Goal: Task Accomplishment & Management: Complete application form

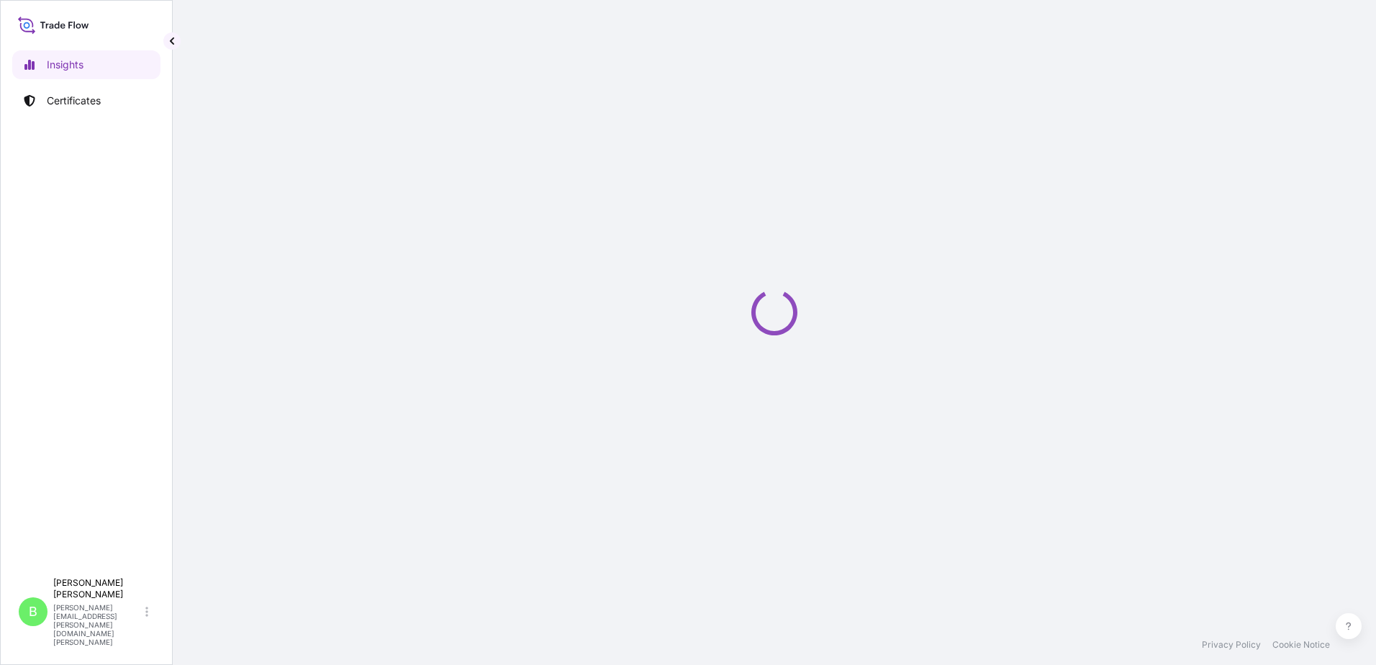
select select "2025"
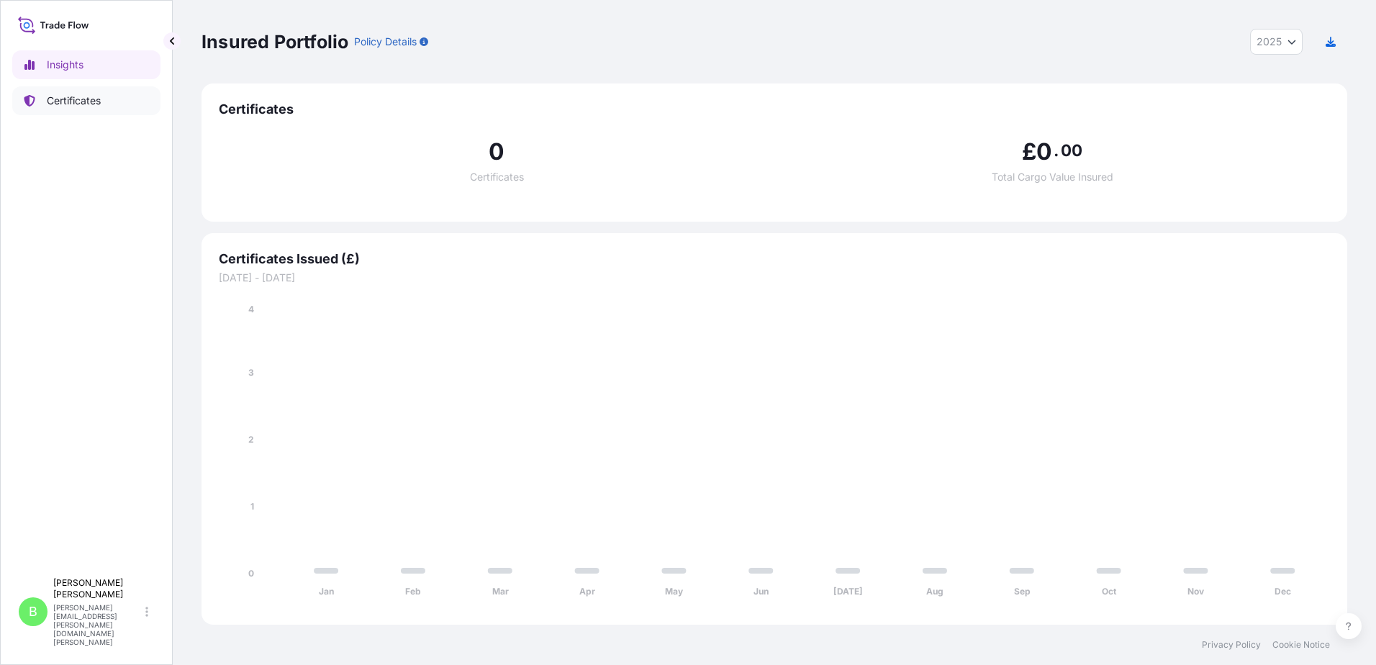
click at [70, 99] on p "Certificates" at bounding box center [74, 101] width 54 height 14
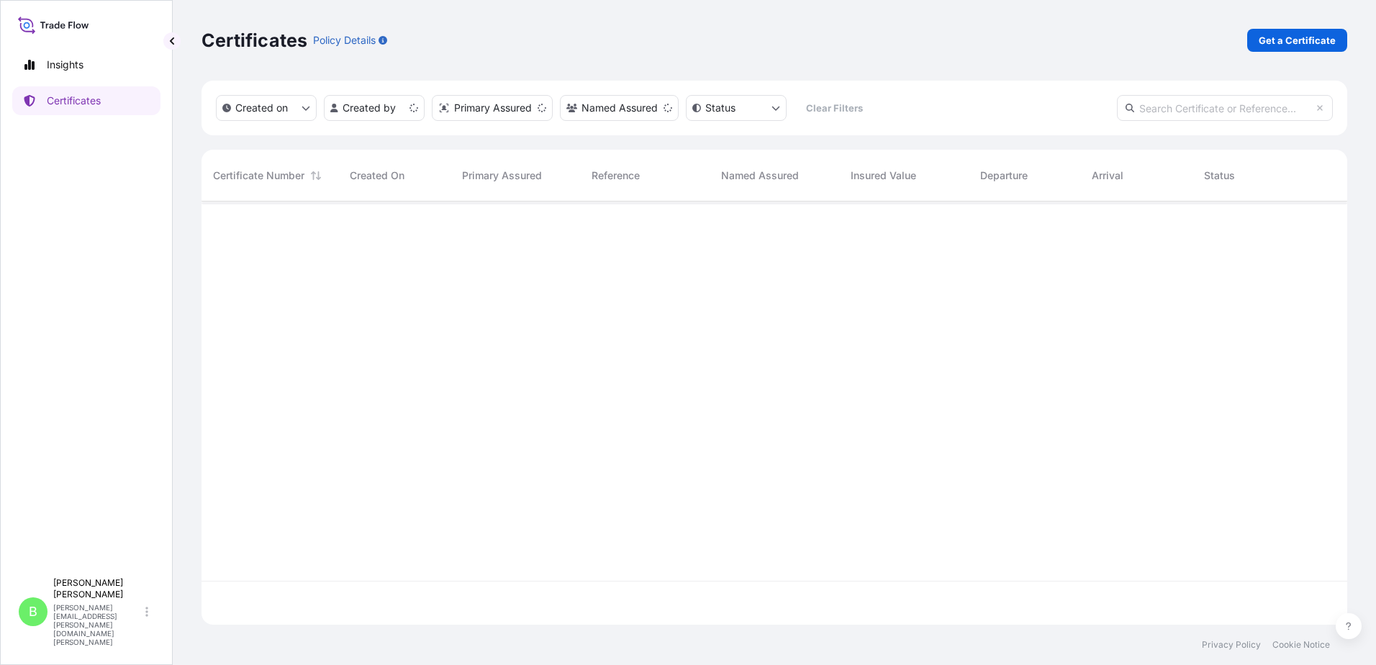
scroll to position [420, 1135]
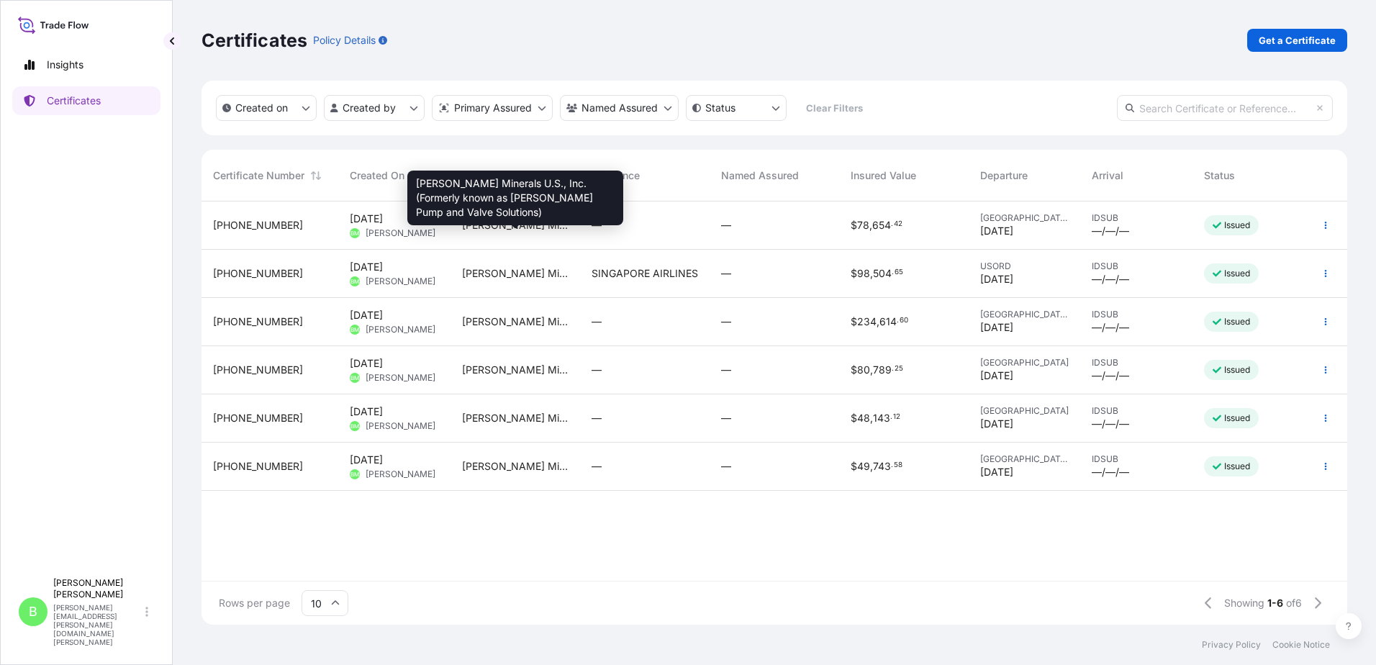
click at [535, 228] on span "[PERSON_NAME] Minerals U.S., Inc. (Formerly known as [PERSON_NAME] Pump and Val…" at bounding box center [515, 225] width 106 height 14
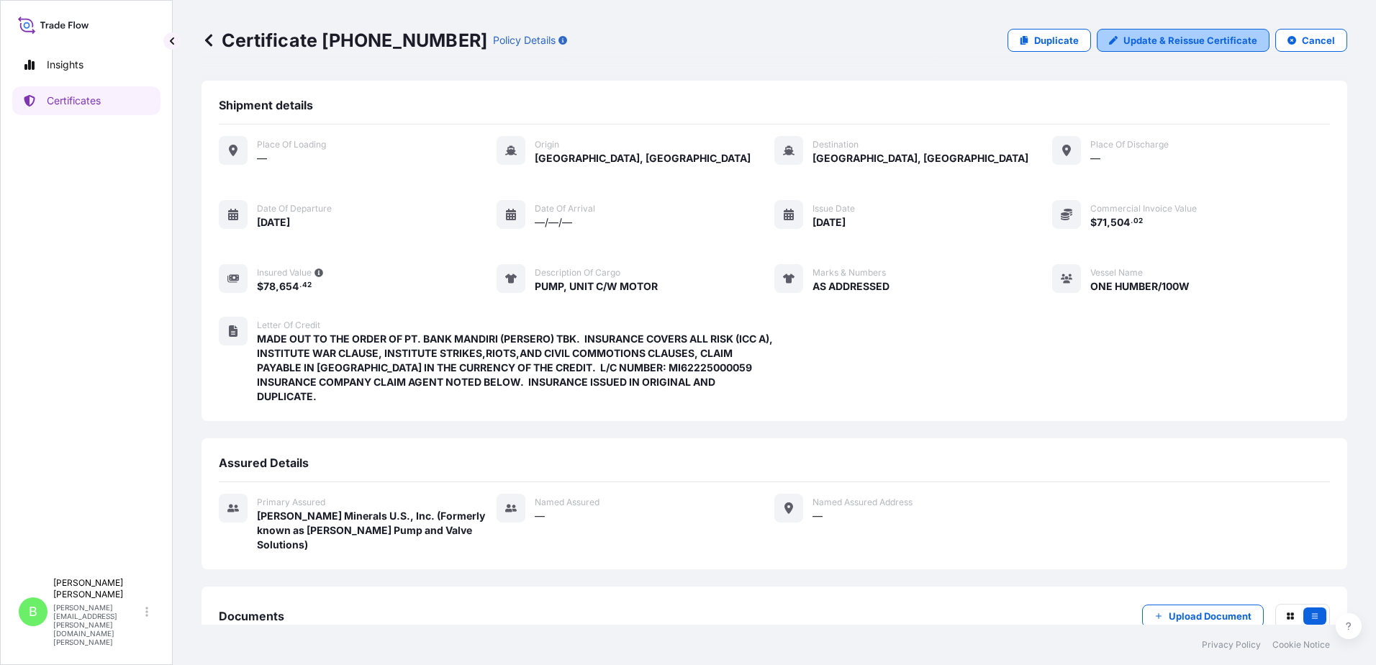
click at [1194, 40] on p "Update & Reissue Certificate" at bounding box center [1190, 40] width 134 height 14
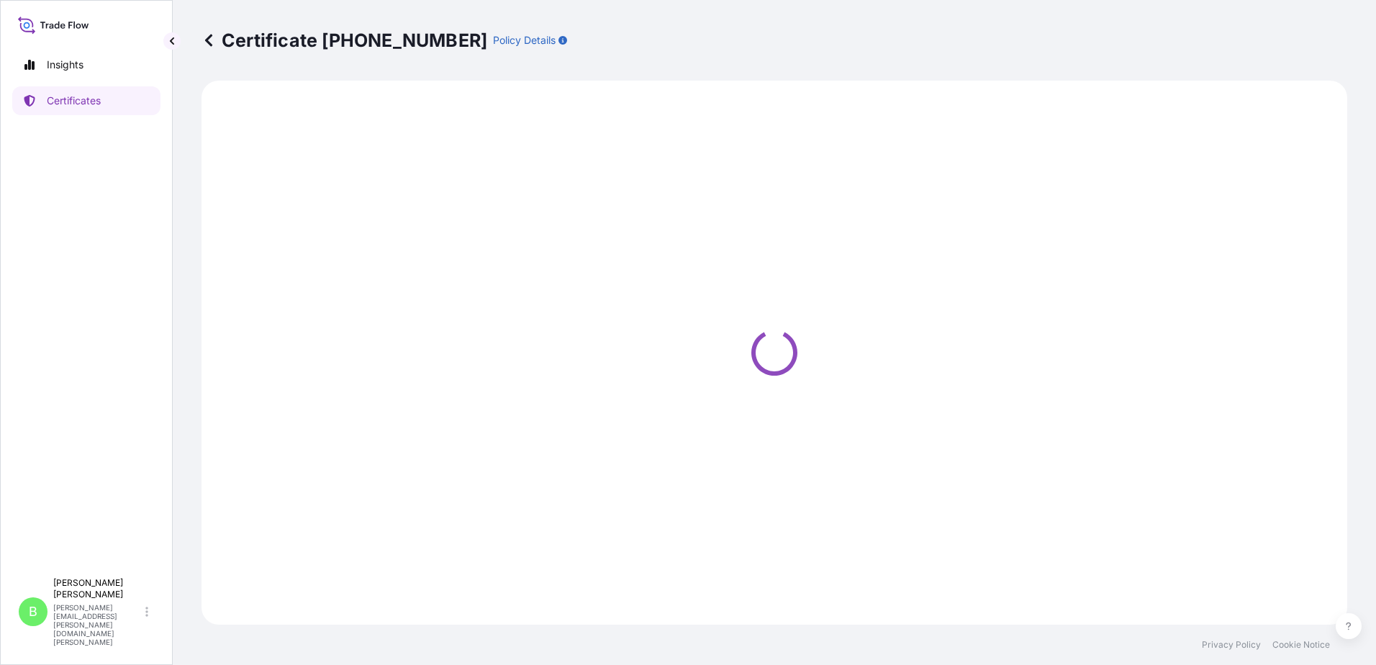
select select "Ocean Vessel"
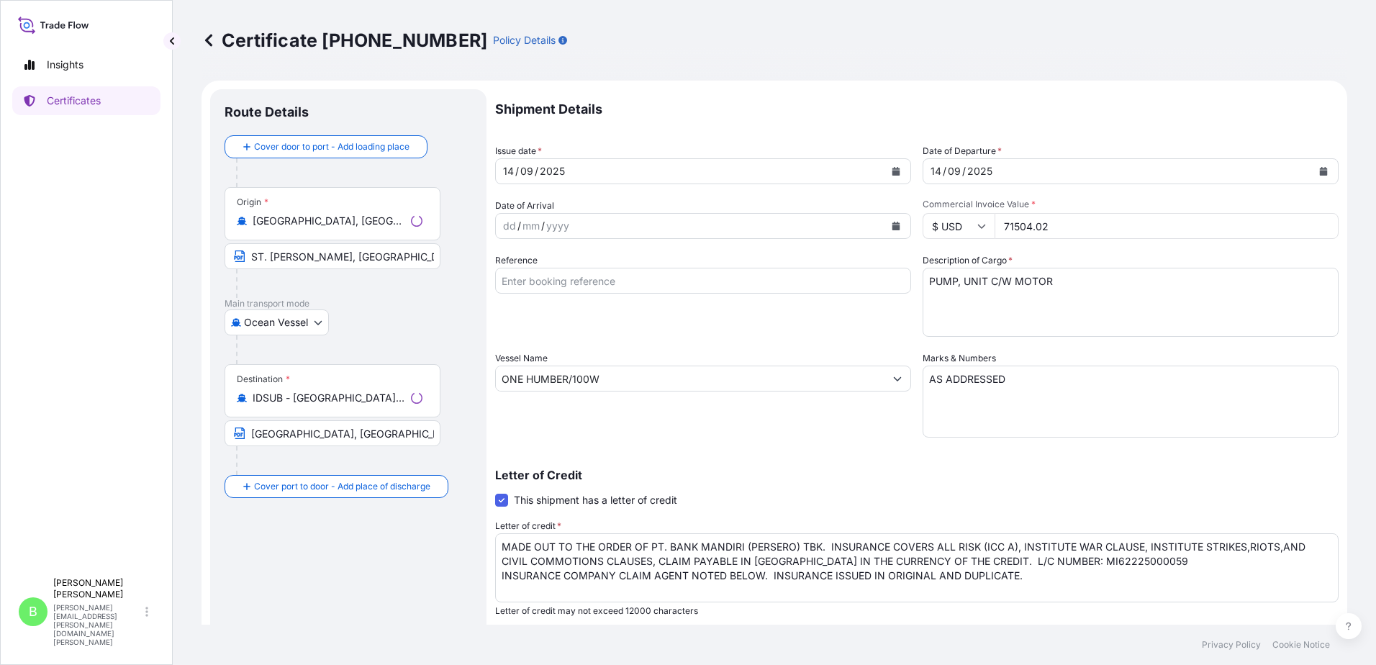
select select "31794"
click at [1161, 192] on div "Shipment Details Issue date * [DATE] Date of Departure * [DATE] Date of Arrival…" at bounding box center [916, 432] width 843 height 686
drag, startPoint x: 697, startPoint y: 404, endPoint x: 691, endPoint y: 409, distance: 8.2
click at [699, 404] on div "Vessel Name ONE HUMBER/100W" at bounding box center [703, 394] width 416 height 86
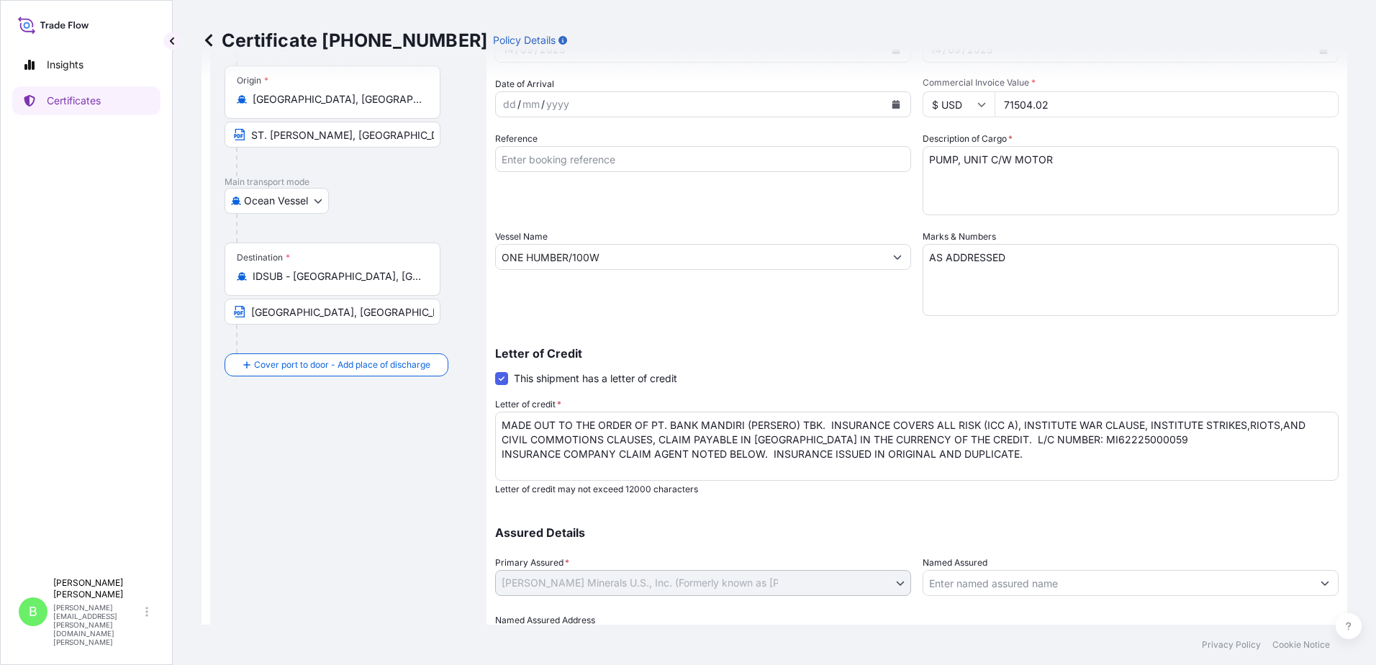
scroll to position [199, 0]
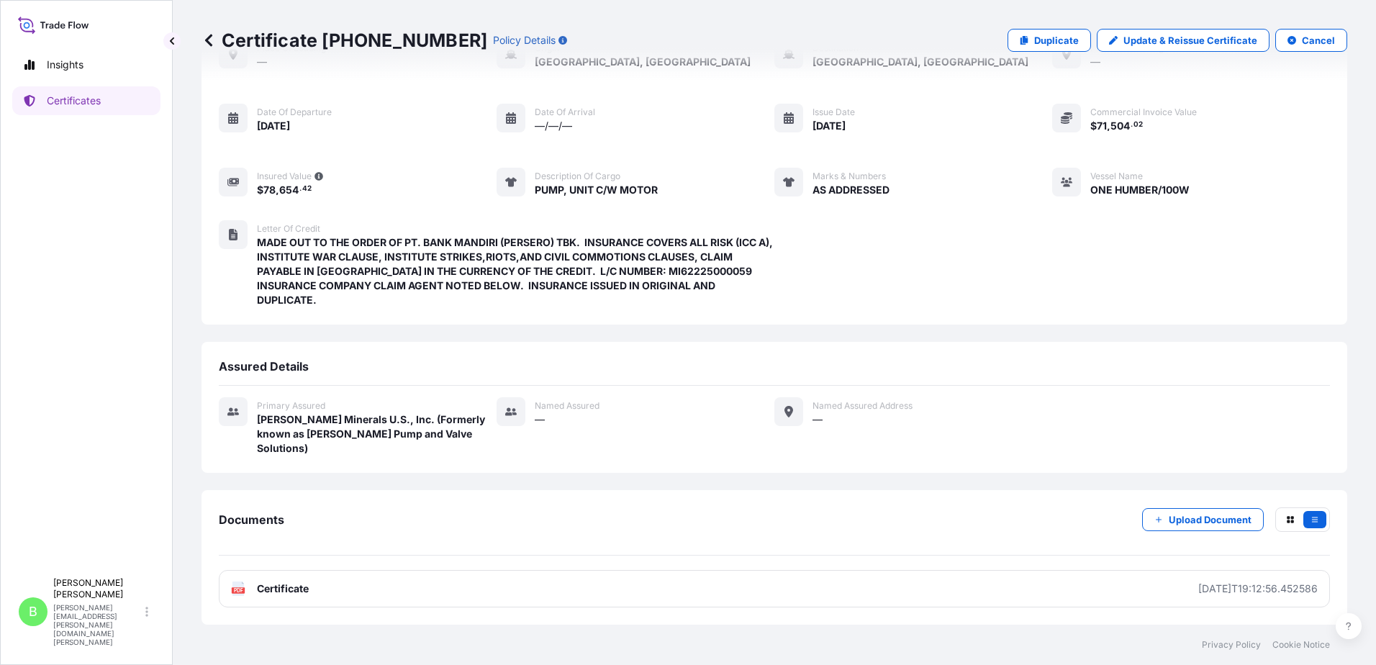
scroll to position [82, 0]
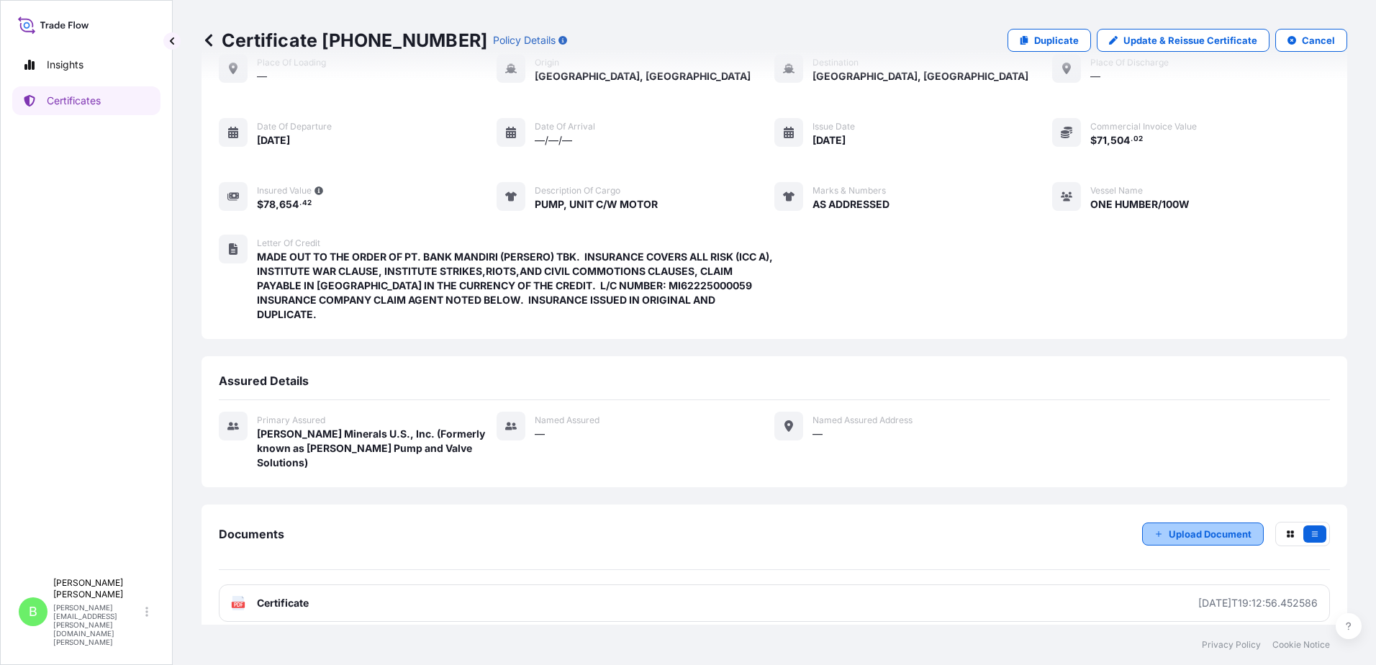
click at [1194, 527] on p "Upload Document" at bounding box center [1210, 534] width 83 height 14
click at [1183, 527] on p "Upload Document" at bounding box center [1210, 534] width 83 height 14
click at [1147, 37] on p "Update & Reissue Certificate" at bounding box center [1190, 40] width 134 height 14
select select "Ocean Vessel"
select select "31794"
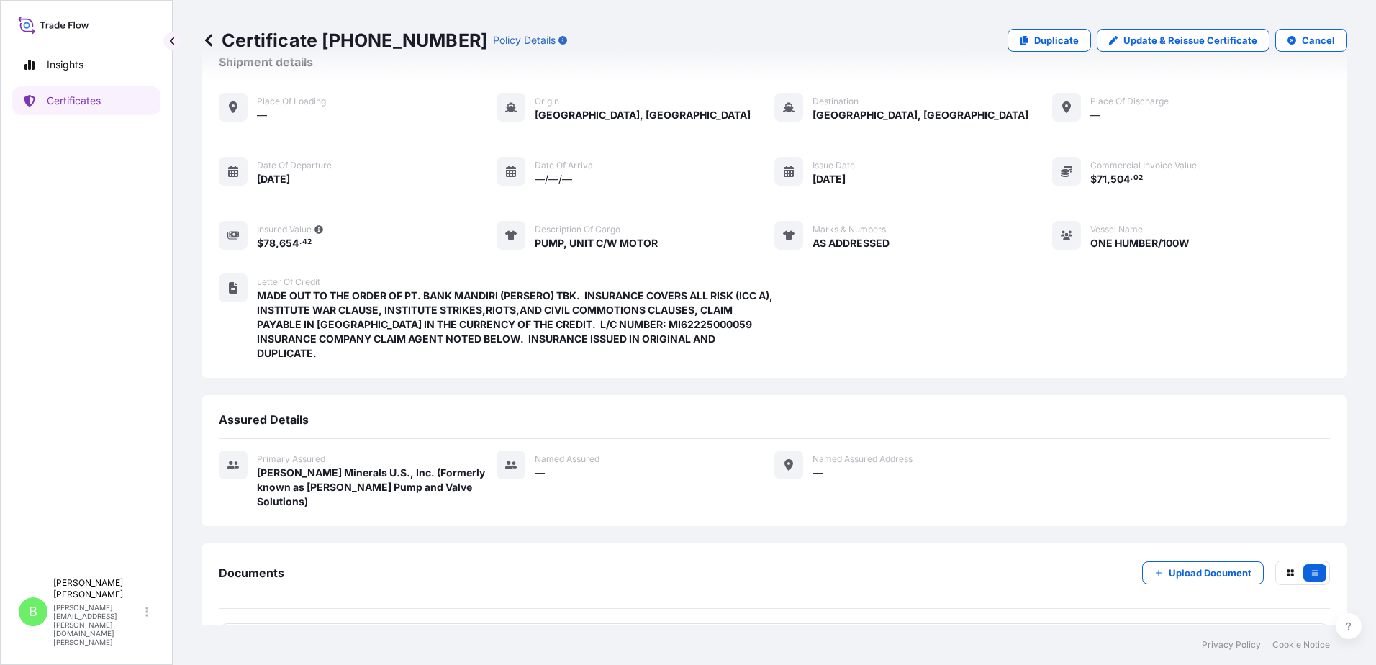
scroll to position [82, 0]
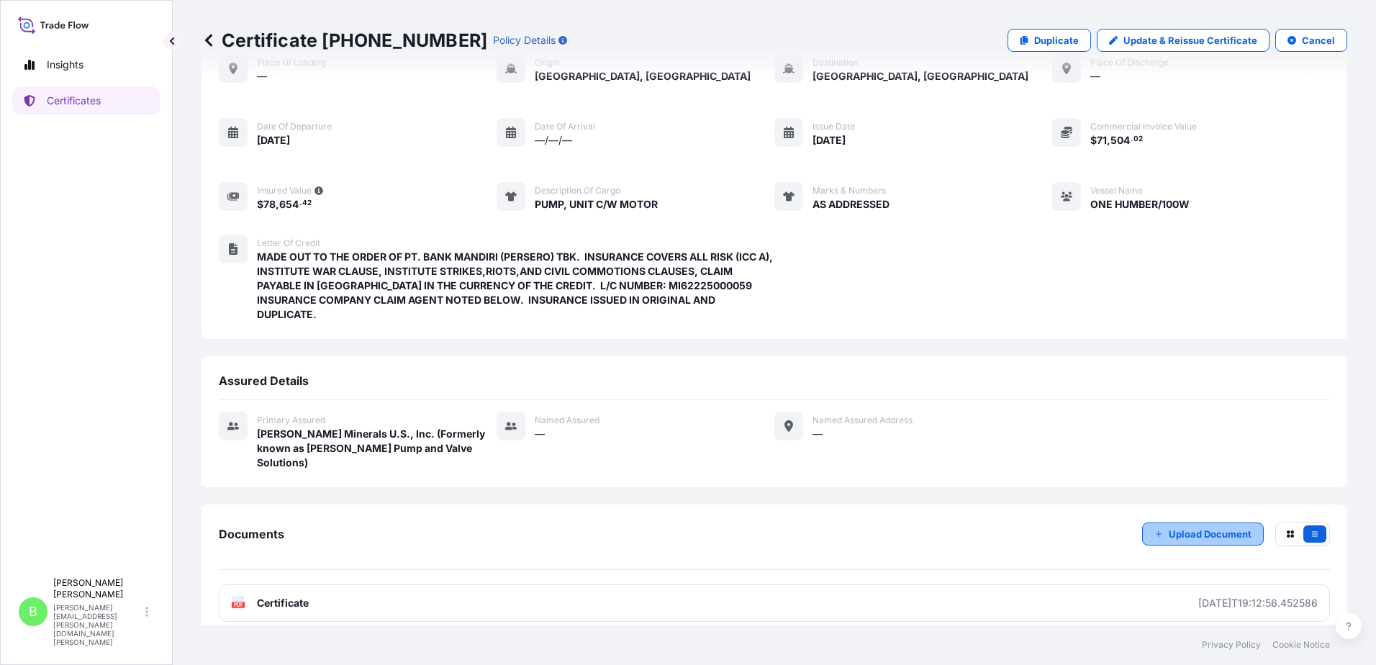
click at [1156, 534] on line "button" at bounding box center [1158, 534] width 5 height 0
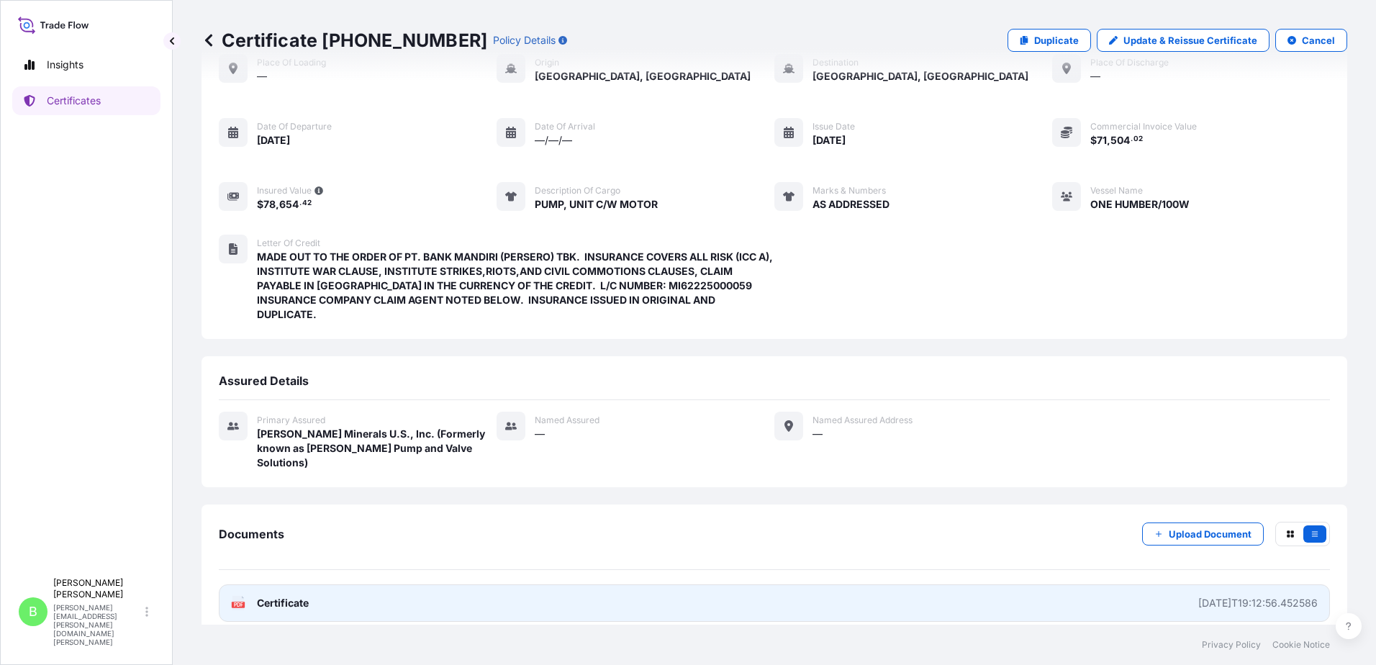
click at [271, 596] on span "Certificate" at bounding box center [283, 603] width 52 height 14
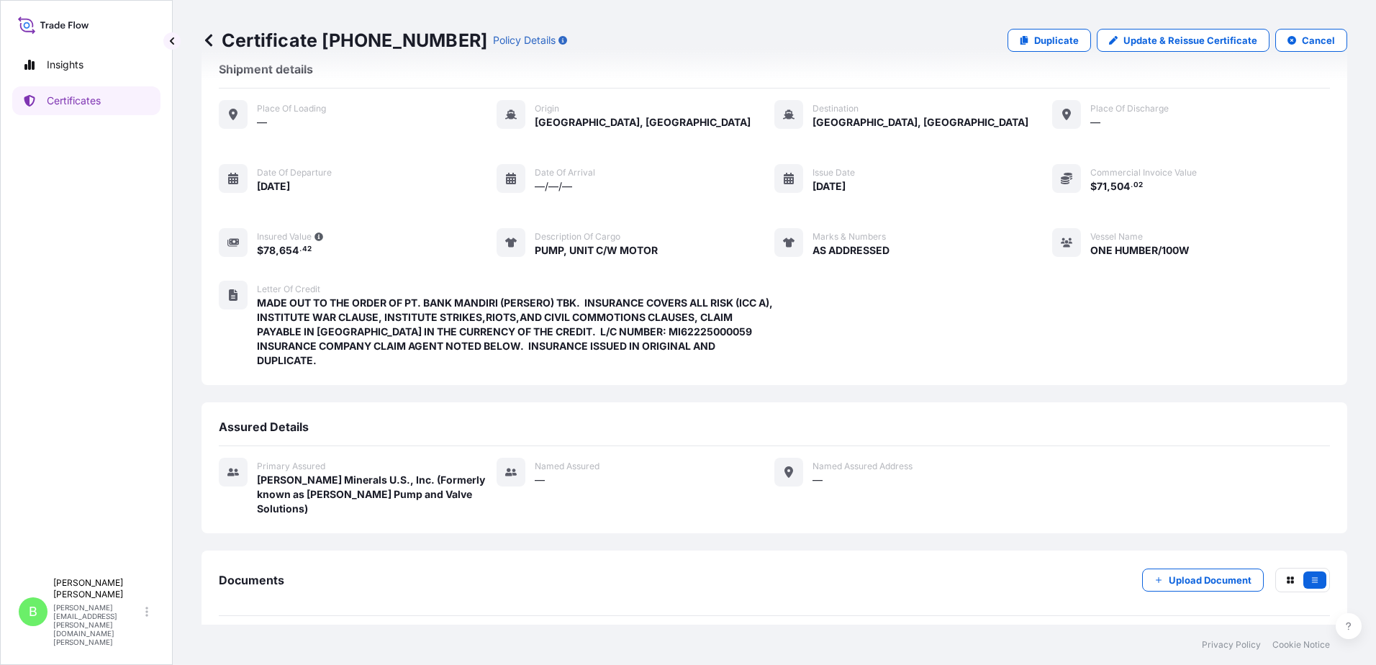
scroll to position [0, 0]
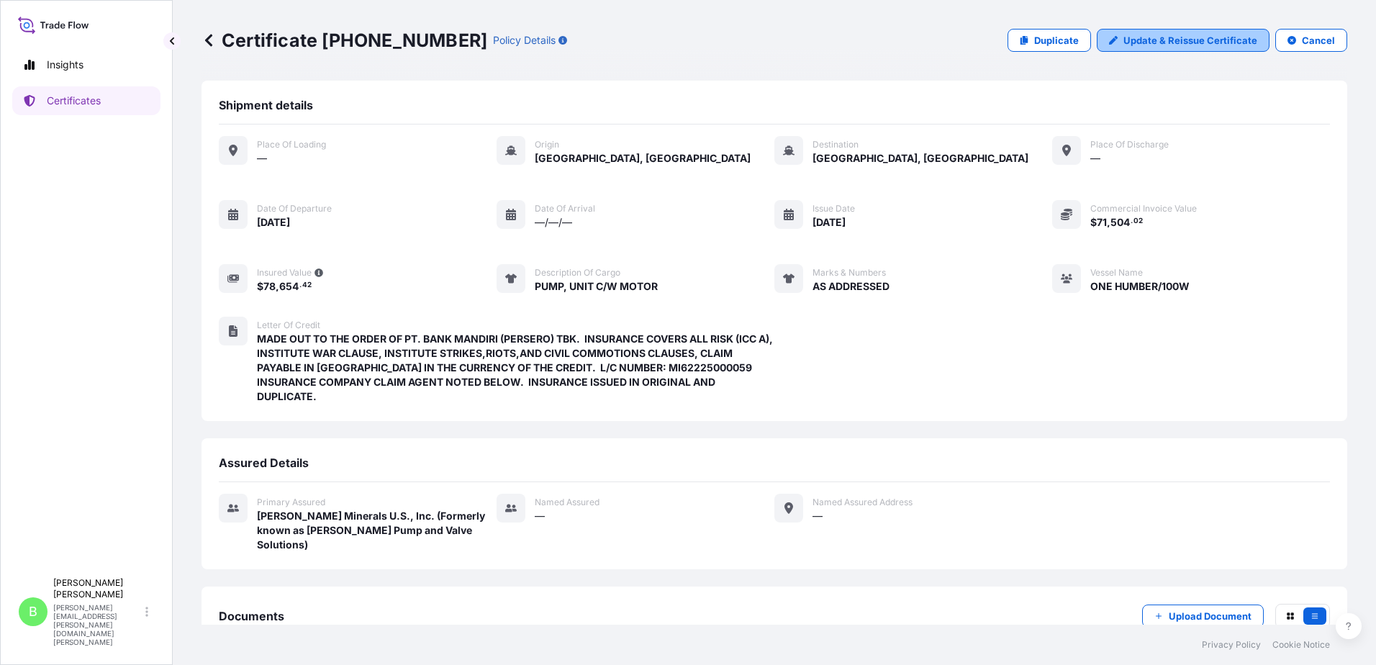
click at [1187, 36] on p "Update & Reissue Certificate" at bounding box center [1190, 40] width 134 height 14
select select "Ocean Vessel"
select select "31794"
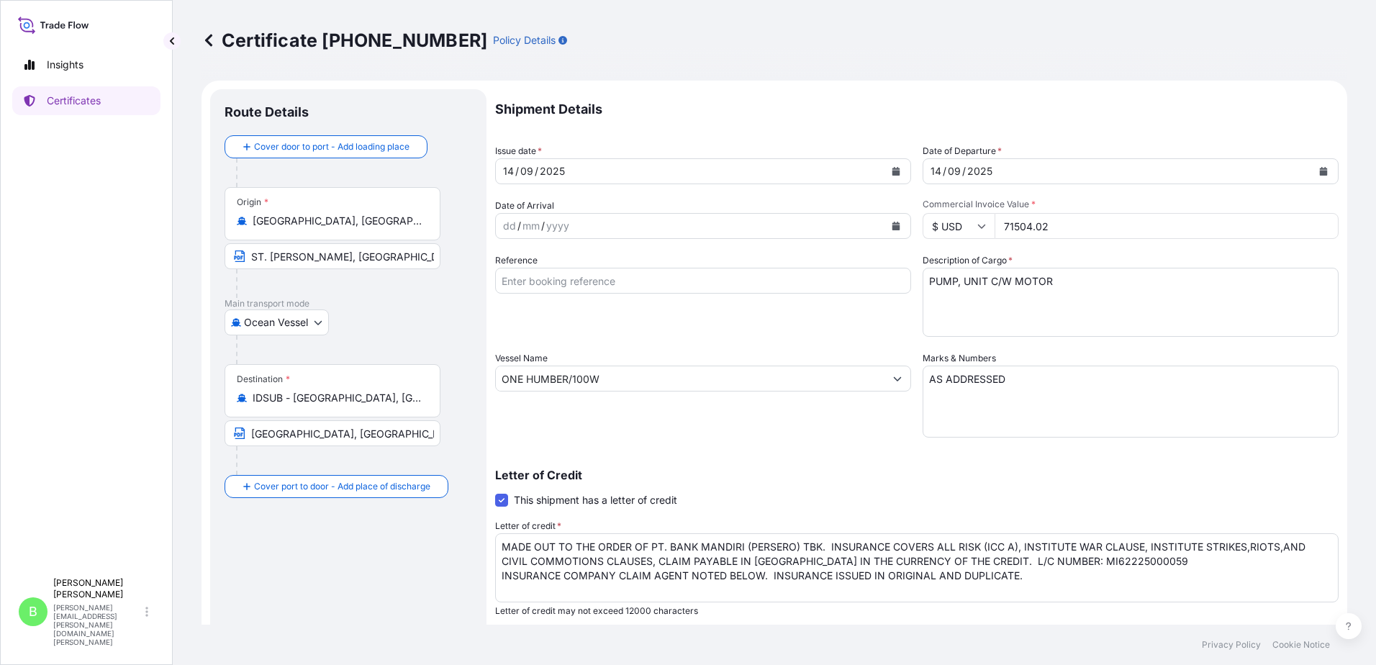
click at [505, 276] on input "Reference" at bounding box center [703, 281] width 416 height 26
click at [1046, 278] on textarea "PUMP, UNIT C/W MOTOR" at bounding box center [1130, 302] width 416 height 69
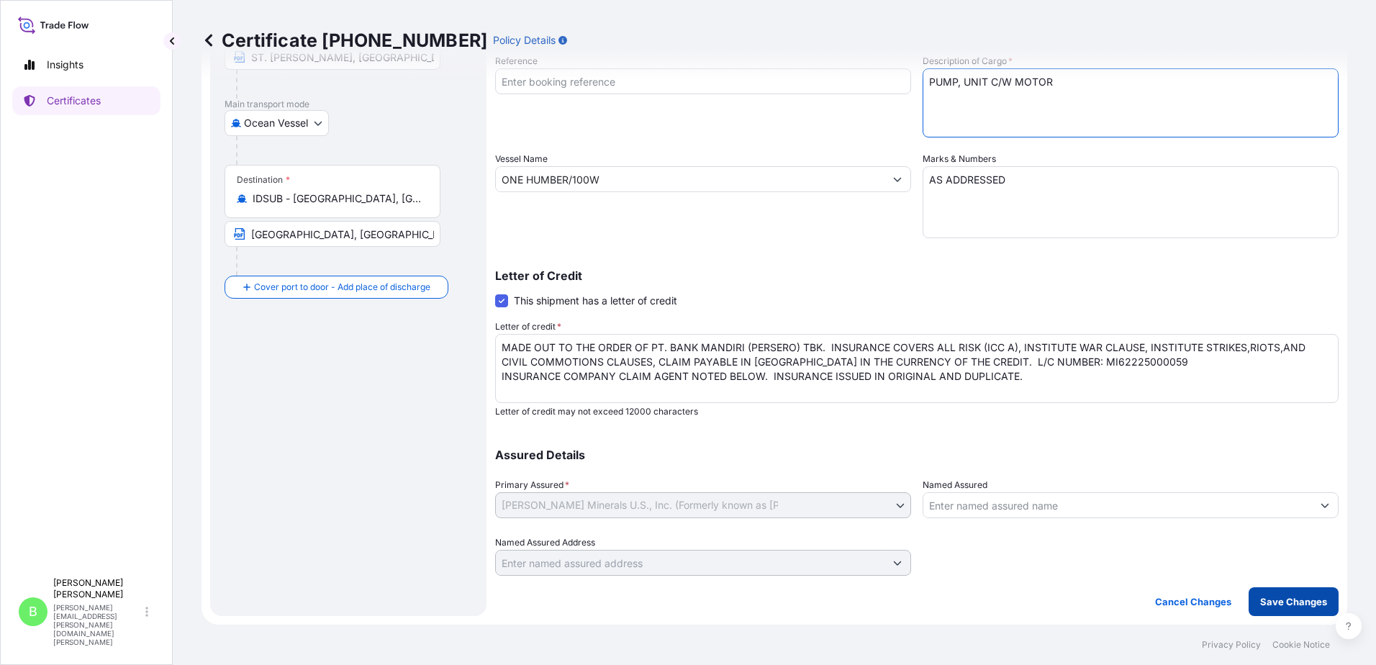
type textarea "PUMP, UNIT C/W MOTOR"
click at [1284, 594] on p "Save Changes" at bounding box center [1293, 601] width 67 height 14
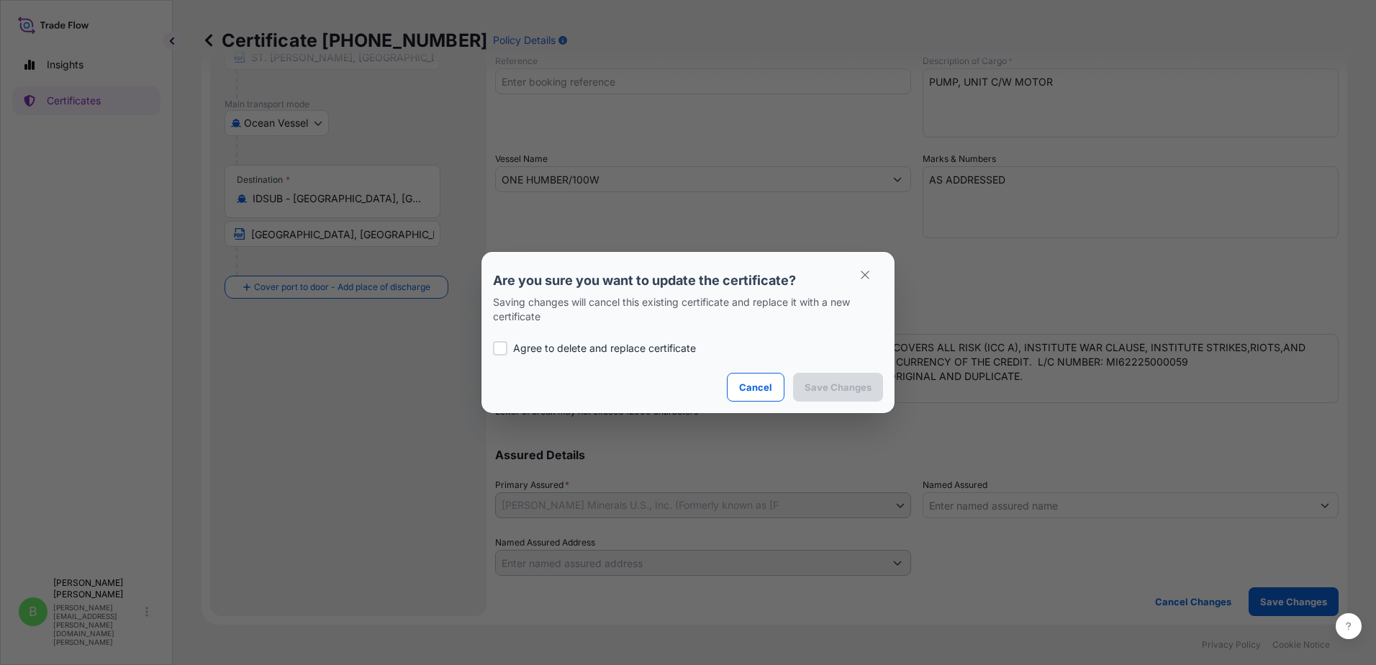
click at [496, 348] on div at bounding box center [500, 348] width 14 height 14
checkbox input "true"
click at [835, 382] on p "Save Changes" at bounding box center [837, 387] width 67 height 14
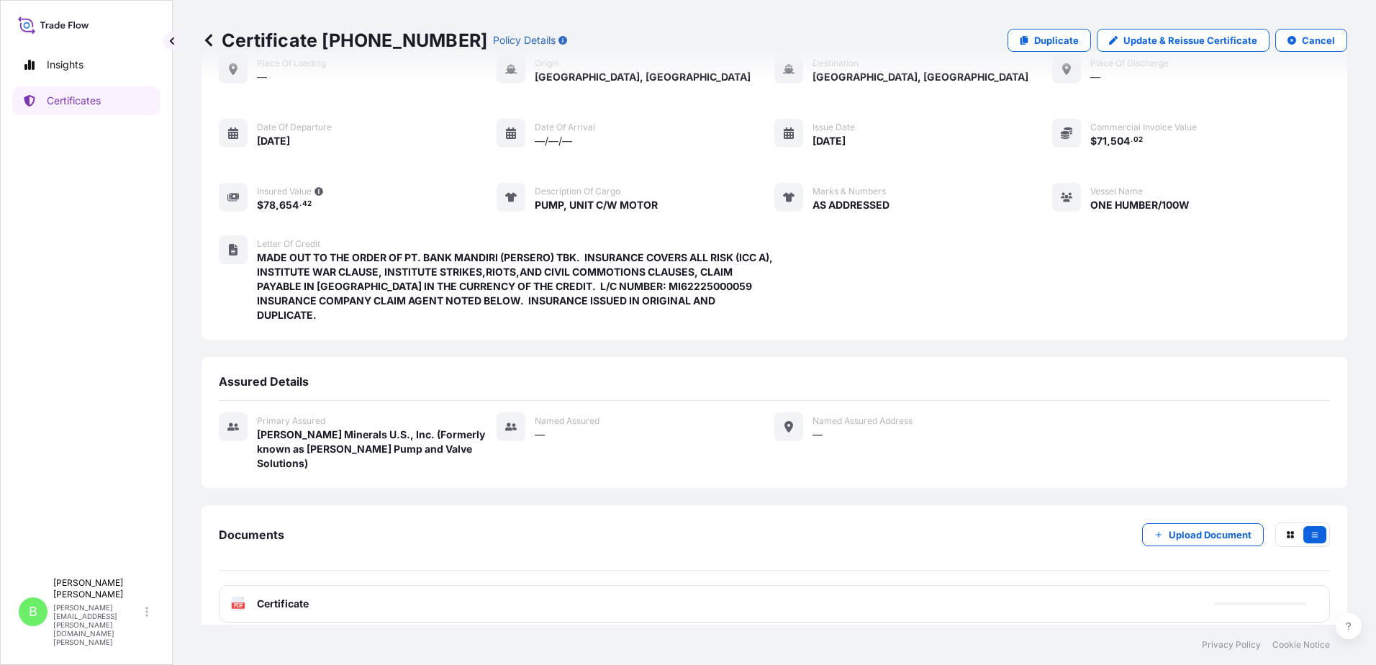
scroll to position [82, 0]
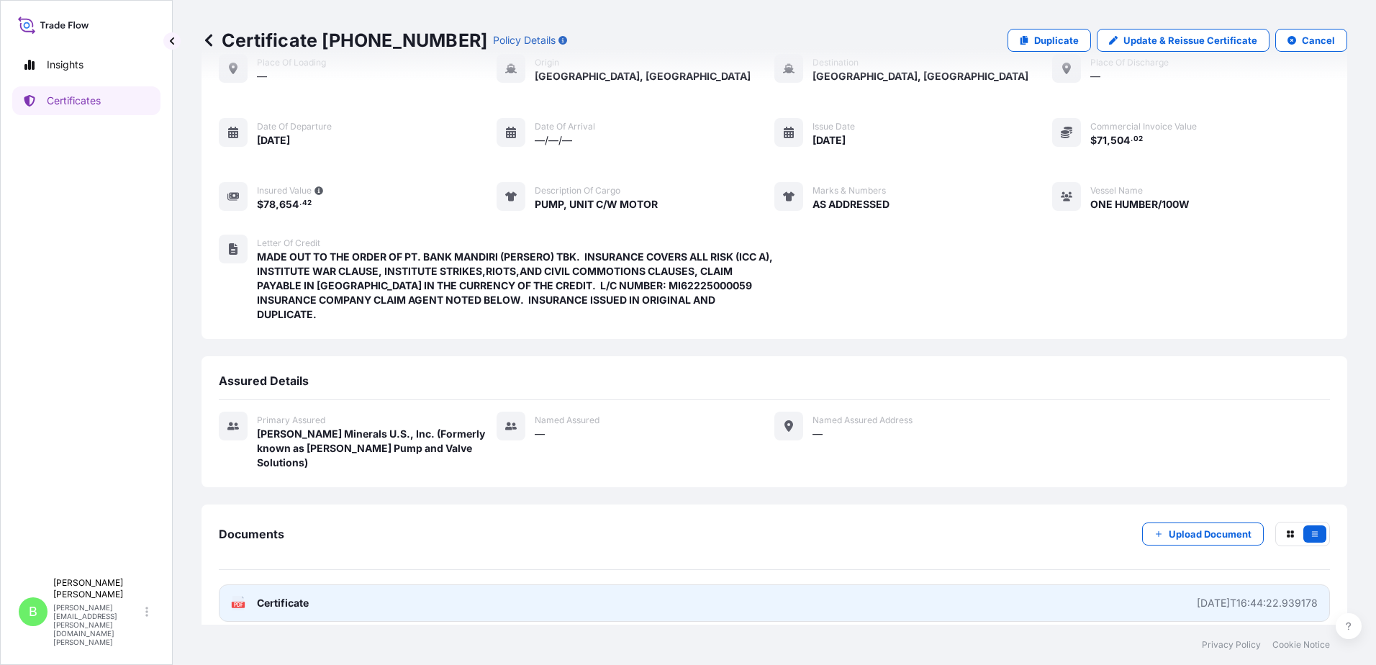
click at [277, 596] on span "Certificate" at bounding box center [283, 603] width 52 height 14
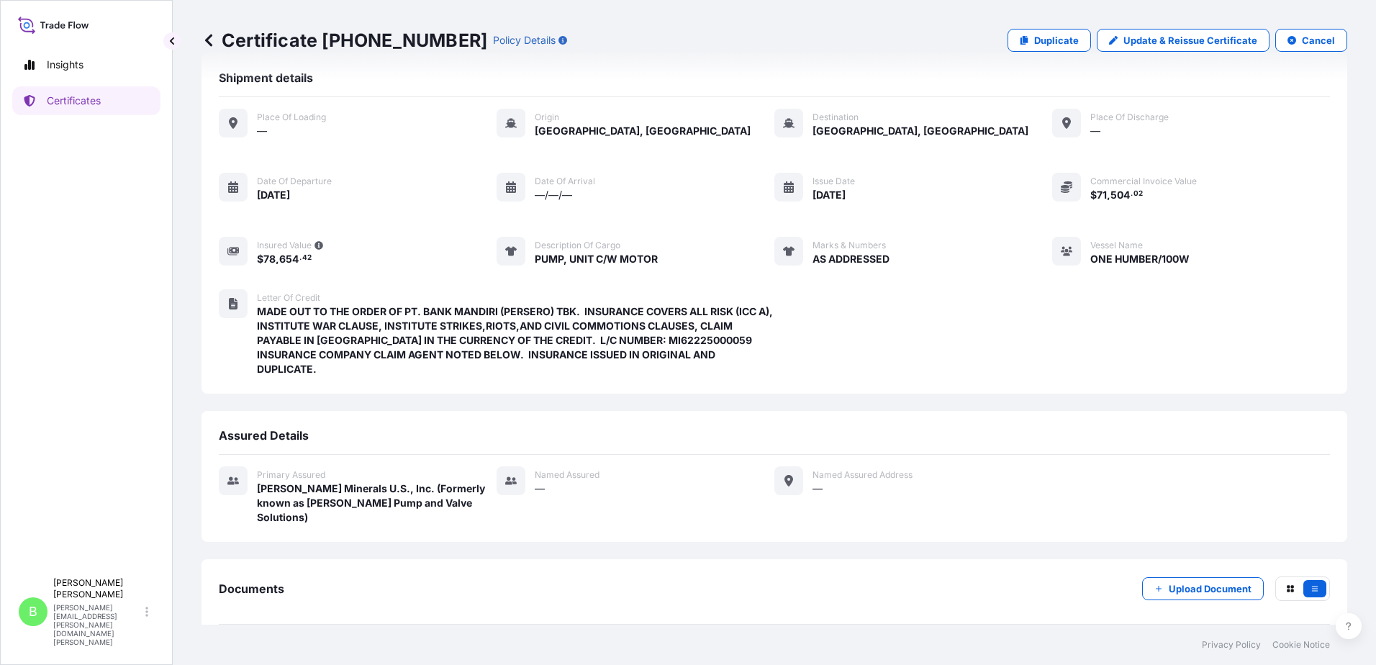
scroll to position [0, 0]
